Goal: Information Seeking & Learning: Find specific page/section

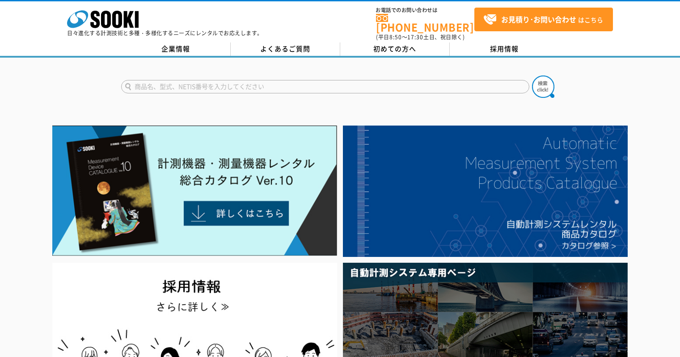
click at [137, 81] on input "text" at bounding box center [325, 86] width 408 height 13
type input "３２６"
click at [532, 76] on button at bounding box center [543, 87] width 22 height 22
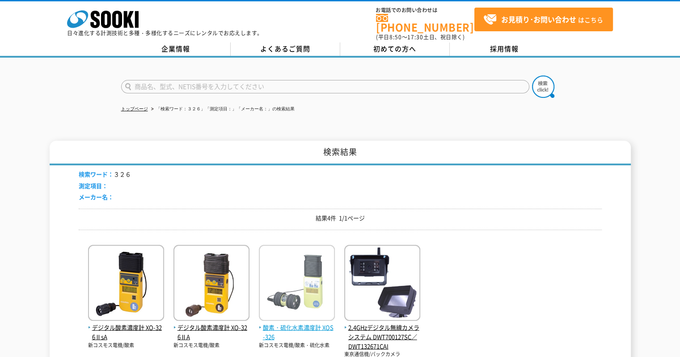
click at [278, 323] on span "酸素・硫化水素濃度計 XOS-326" at bounding box center [297, 332] width 76 height 19
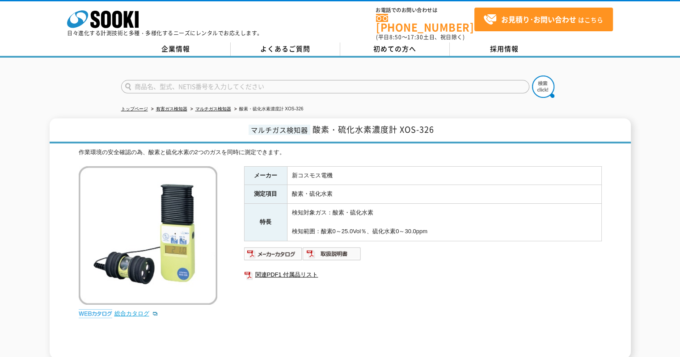
click at [142, 310] on link "総合カタログ" at bounding box center [136, 313] width 44 height 7
click at [303, 80] on input "text" at bounding box center [325, 86] width 408 height 13
type input "PTR"
click at [532, 76] on button at bounding box center [543, 87] width 22 height 22
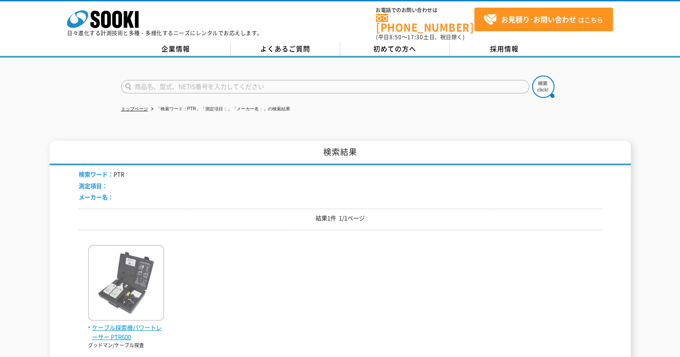
click at [155, 323] on span "ケーブル探索機パワートレーサー PTR600" at bounding box center [126, 332] width 76 height 19
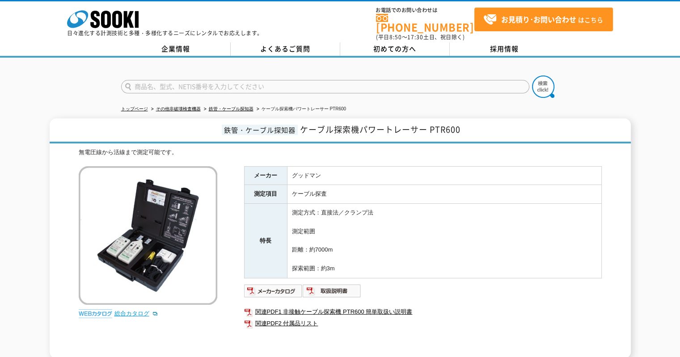
click at [131, 310] on link "総合カタログ" at bounding box center [136, 313] width 44 height 7
